Goal: Find contact information: Find contact information

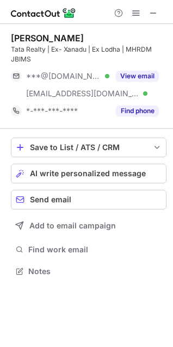
scroll to position [263, 173]
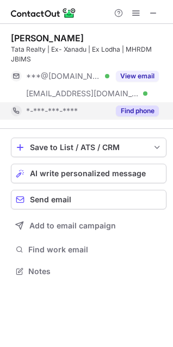
click at [124, 110] on button "Find phone" at bounding box center [137, 110] width 43 height 11
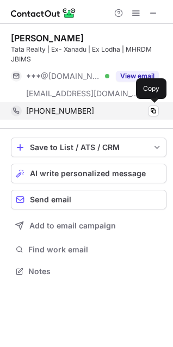
click at [126, 110] on div "[PHONE_NUMBER]" at bounding box center [92, 111] width 133 height 10
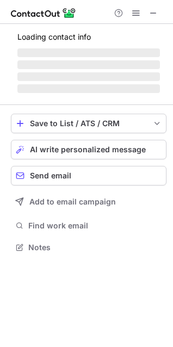
scroll to position [246, 173]
